Goal: Find specific page/section: Find specific page/section

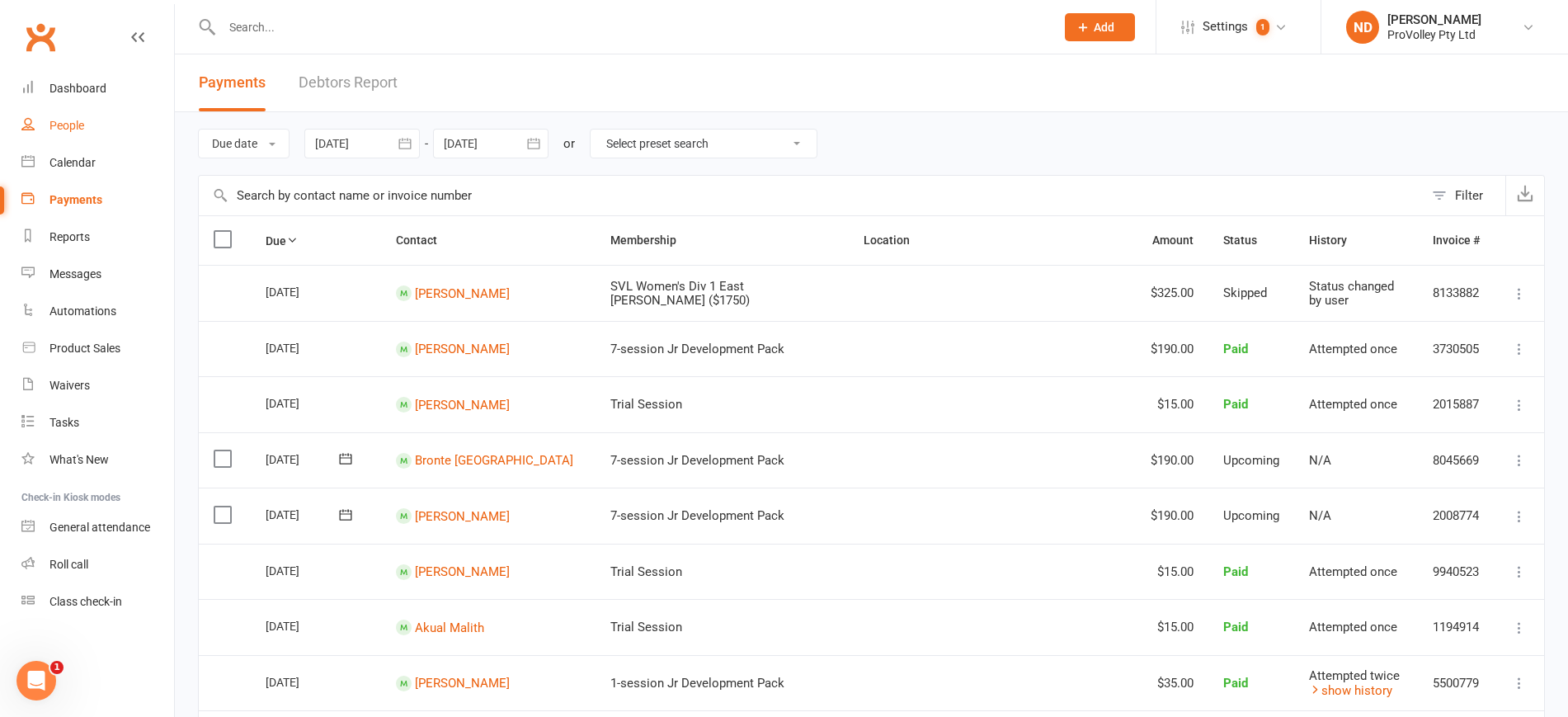
click at [90, 125] on link "People" at bounding box center [97, 125] width 153 height 37
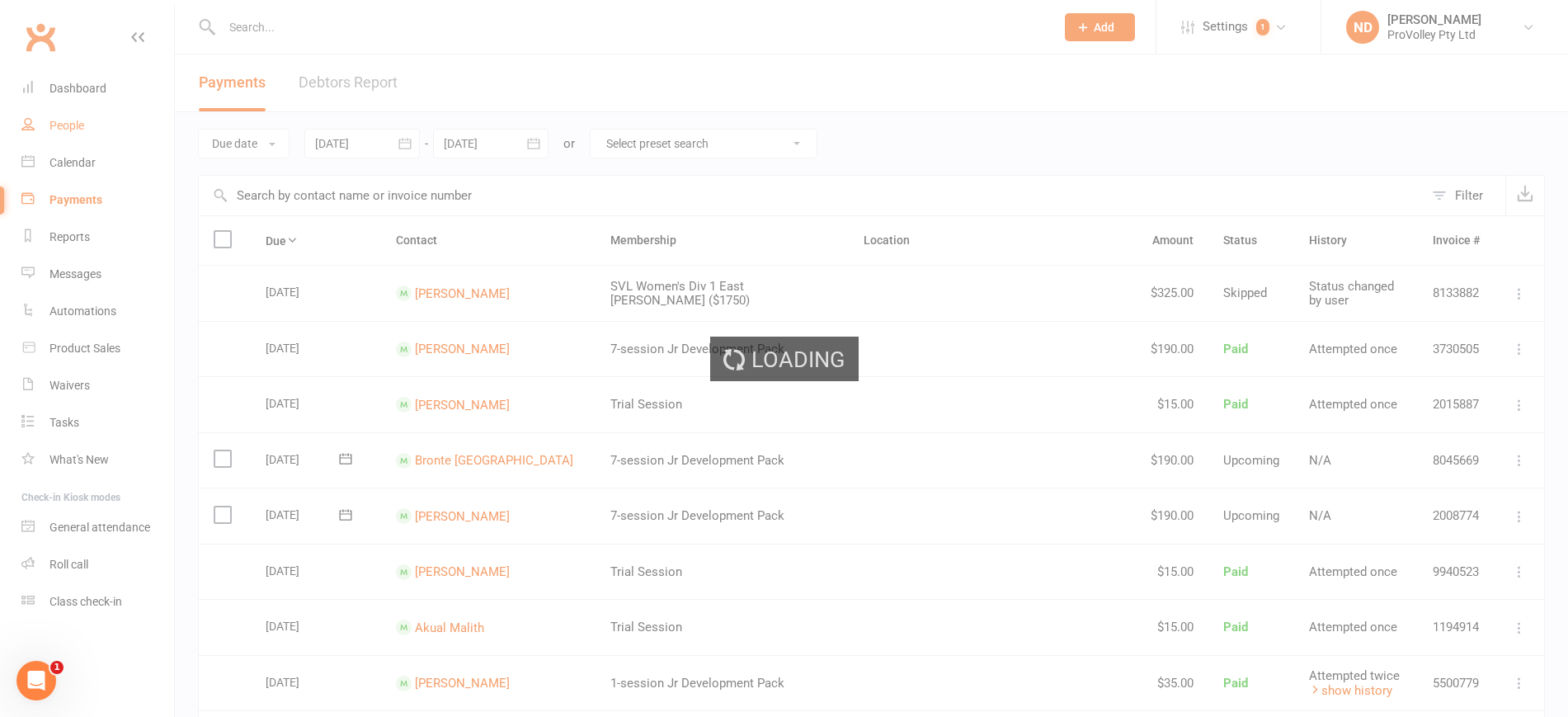
select select "100"
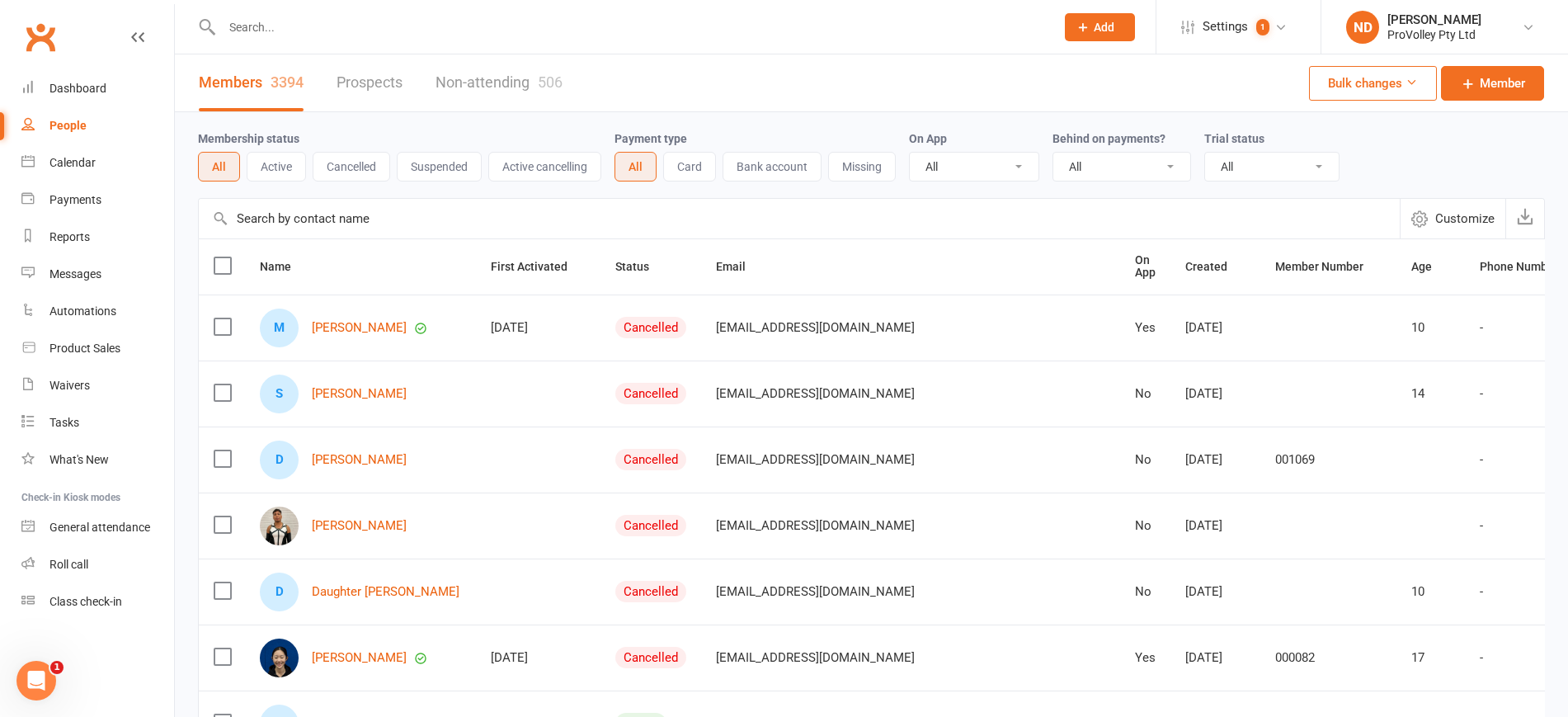
click at [344, 228] on input "text" at bounding box center [799, 218] width 1201 height 40
paste input "[PERSON_NAME]"
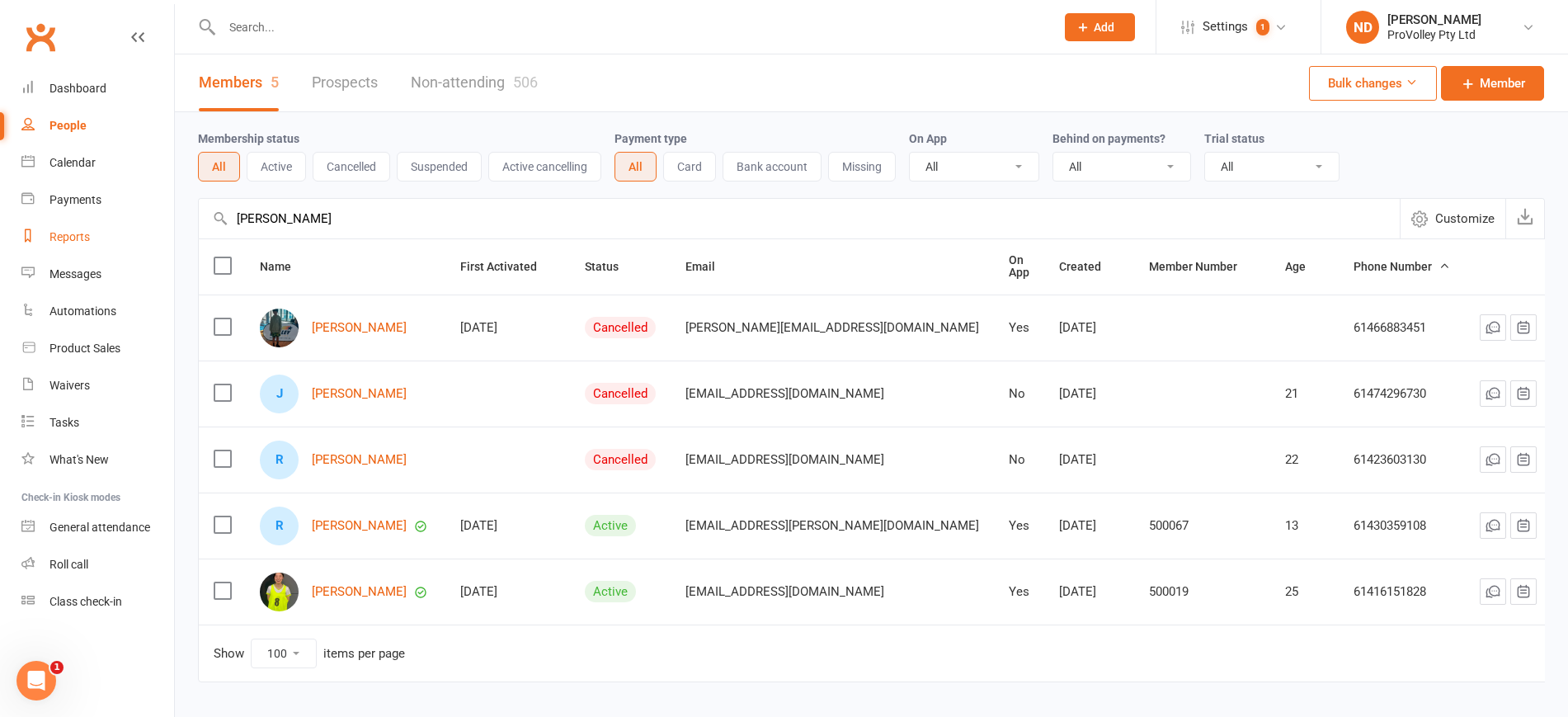
drag, startPoint x: 242, startPoint y: 233, endPoint x: 147, endPoint y: 238, distance: 95.1
click at [147, 238] on ui-view "Prospect Member Non-attending contact Class / event Appointment Task Membership…" at bounding box center [784, 375] width 1568 height 742
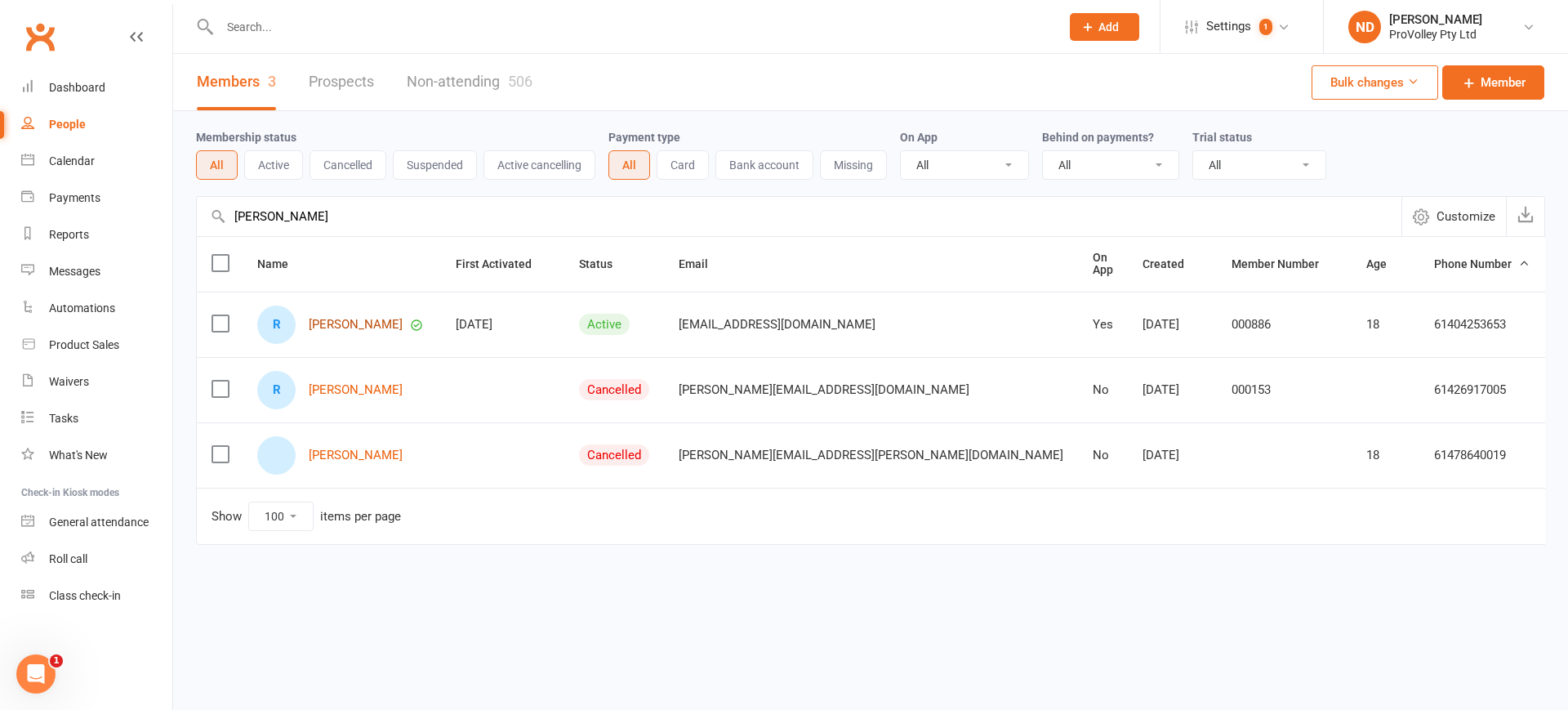
type input "[PERSON_NAME]"
click at [353, 319] on link "[PERSON_NAME]" at bounding box center [354, 325] width 93 height 13
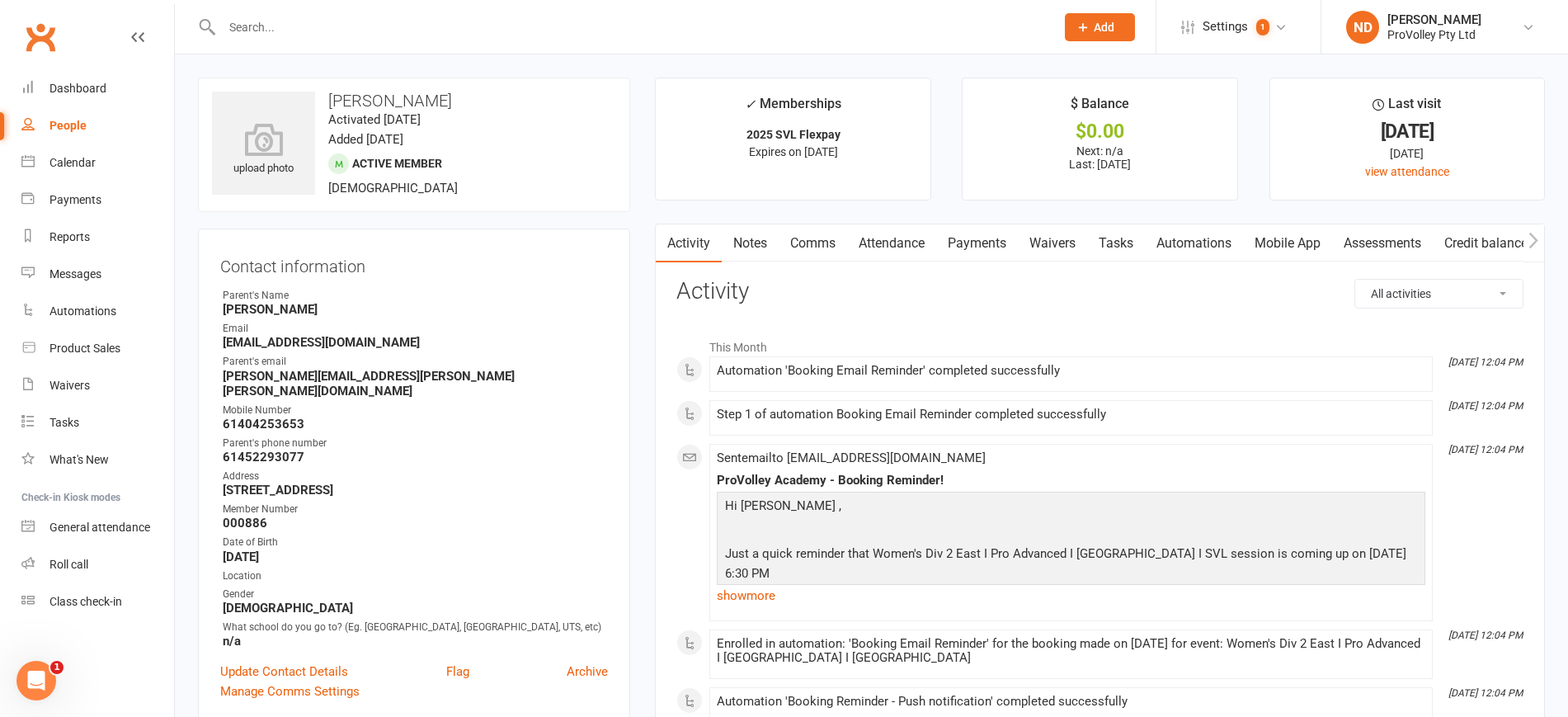
drag, startPoint x: 468, startPoint y: 91, endPoint x: 333, endPoint y: 86, distance: 135.1
click at [333, 86] on div "upload photo [PERSON_NAME] Activated [DATE] Added [DATE] Active member [DEMOGRA…" at bounding box center [414, 145] width 432 height 134
copy h3 "[PERSON_NAME]"
